Goal: Find specific page/section

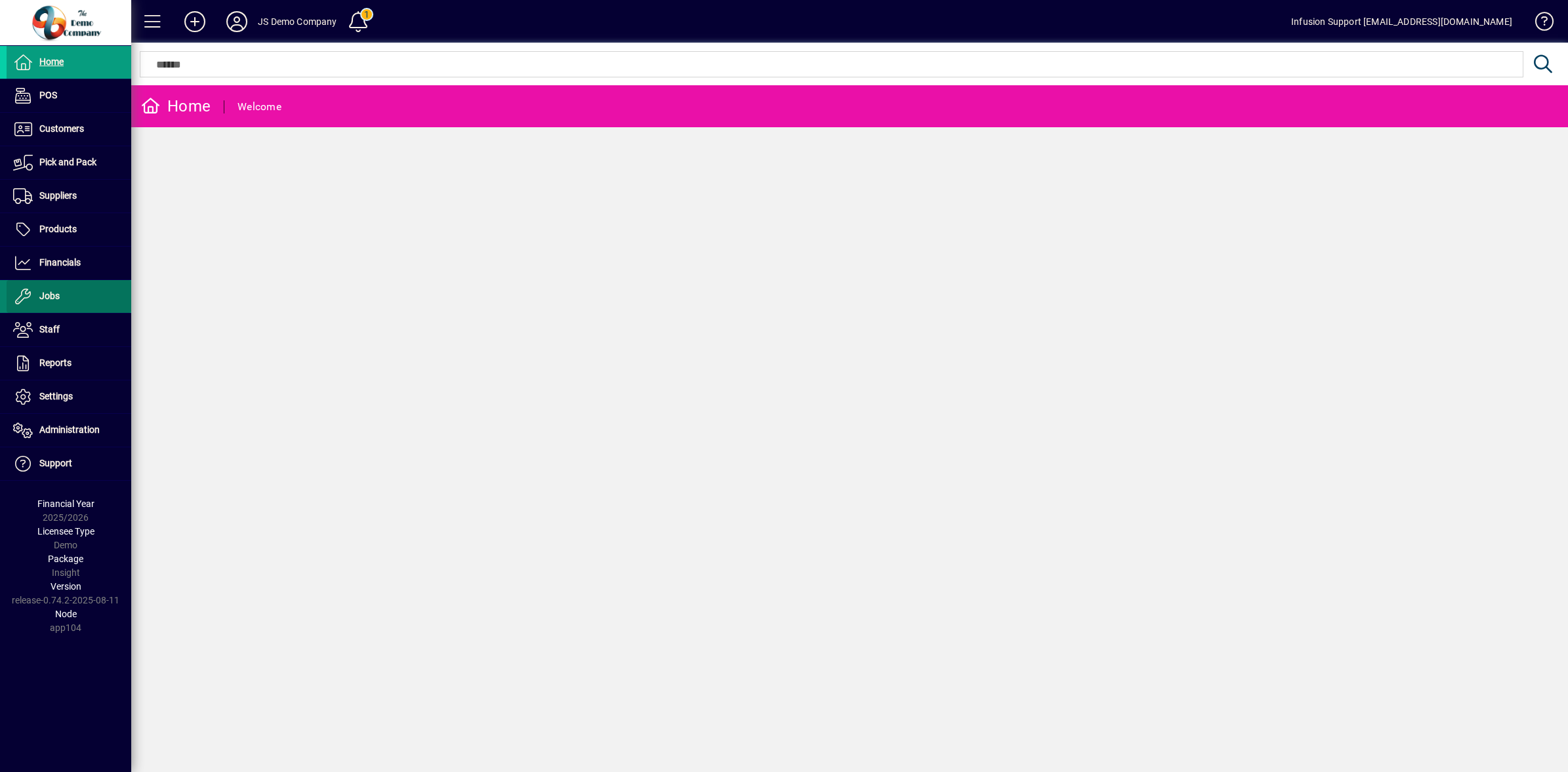
click at [39, 297] on span "Jobs" at bounding box center [49, 295] width 20 height 10
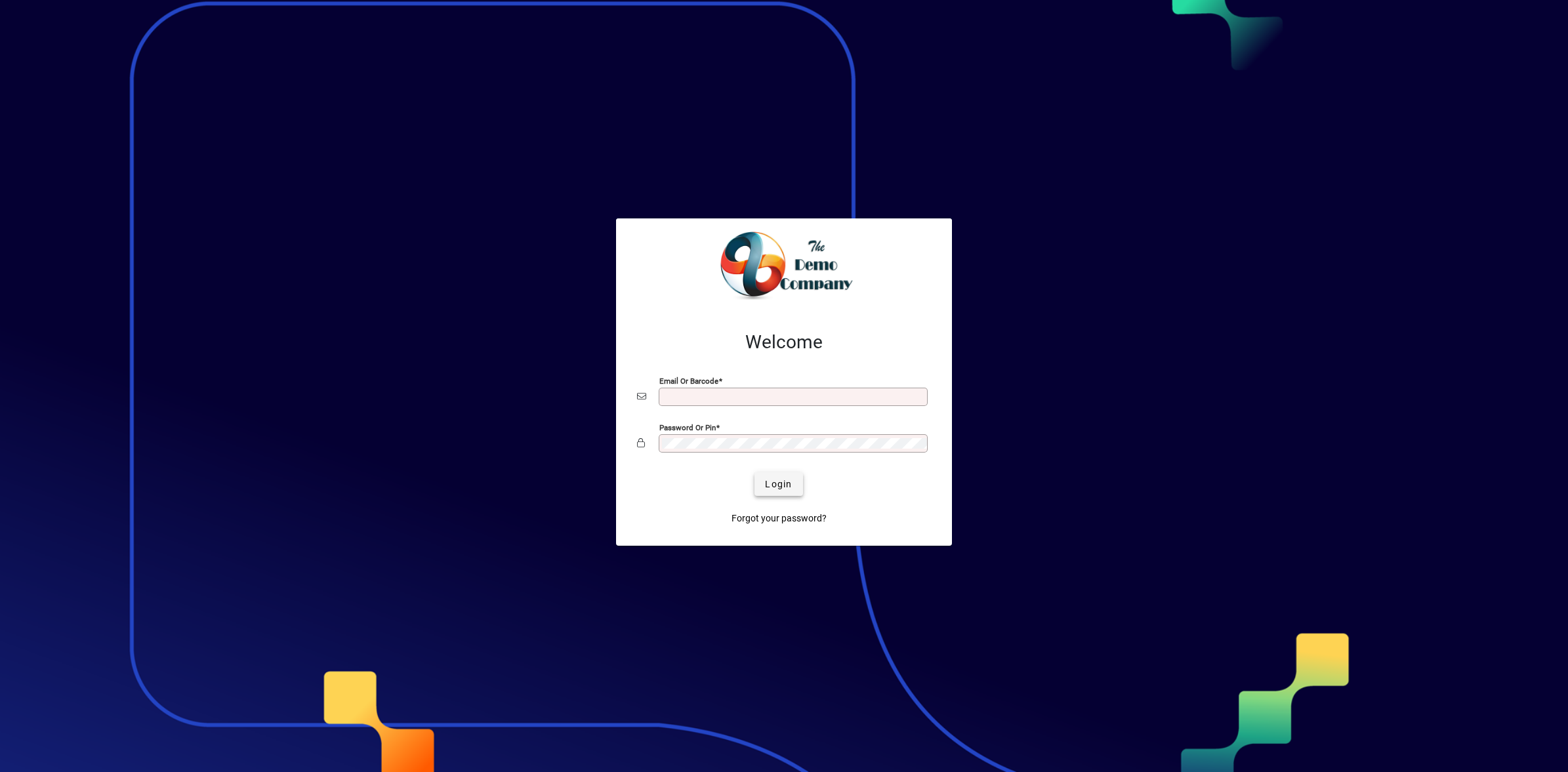
type input "**********"
click at [778, 487] on span "Login" at bounding box center [778, 484] width 27 height 14
